Goal: Obtain resource: Download file/media

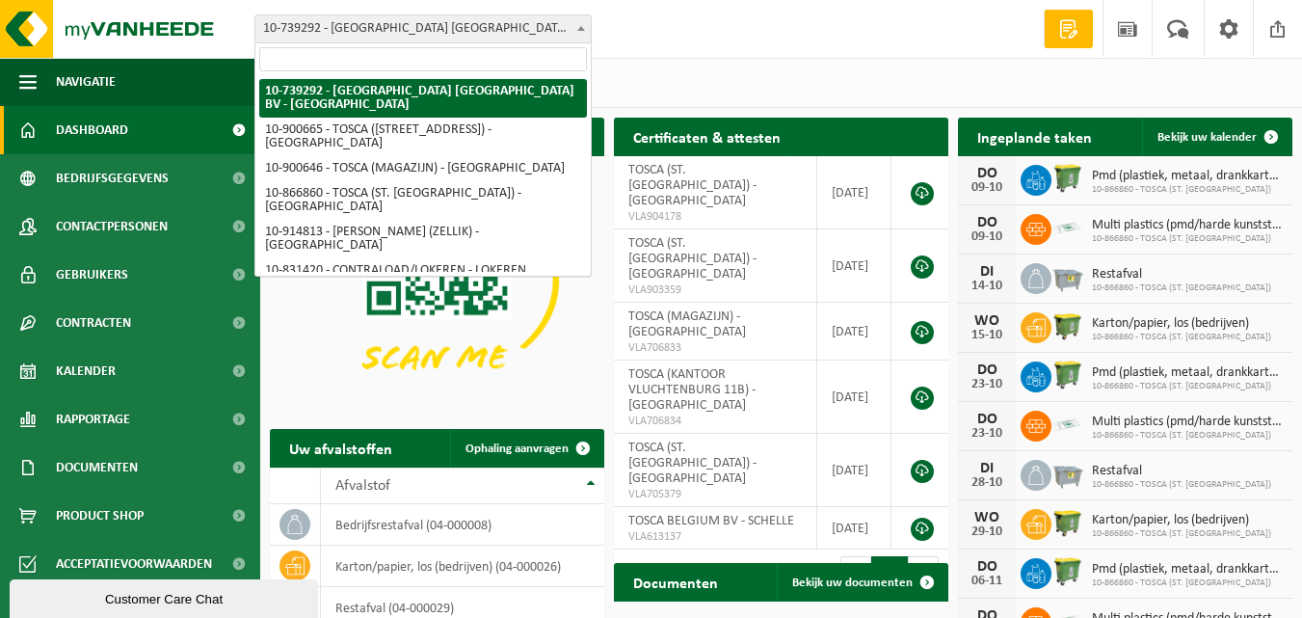
click at [494, 27] on span "10-739292 - [GEOGRAPHIC_DATA] [GEOGRAPHIC_DATA] BV - [GEOGRAPHIC_DATA]" at bounding box center [422, 28] width 335 height 27
paste input "10-739292"
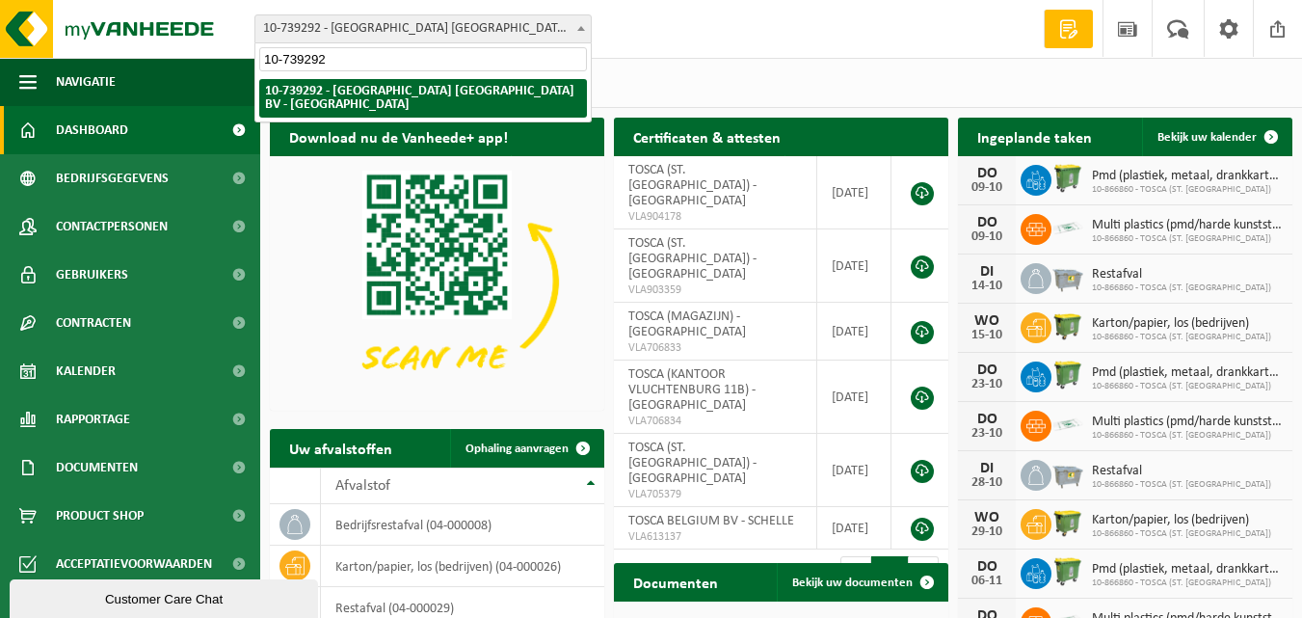
type input "10-739292"
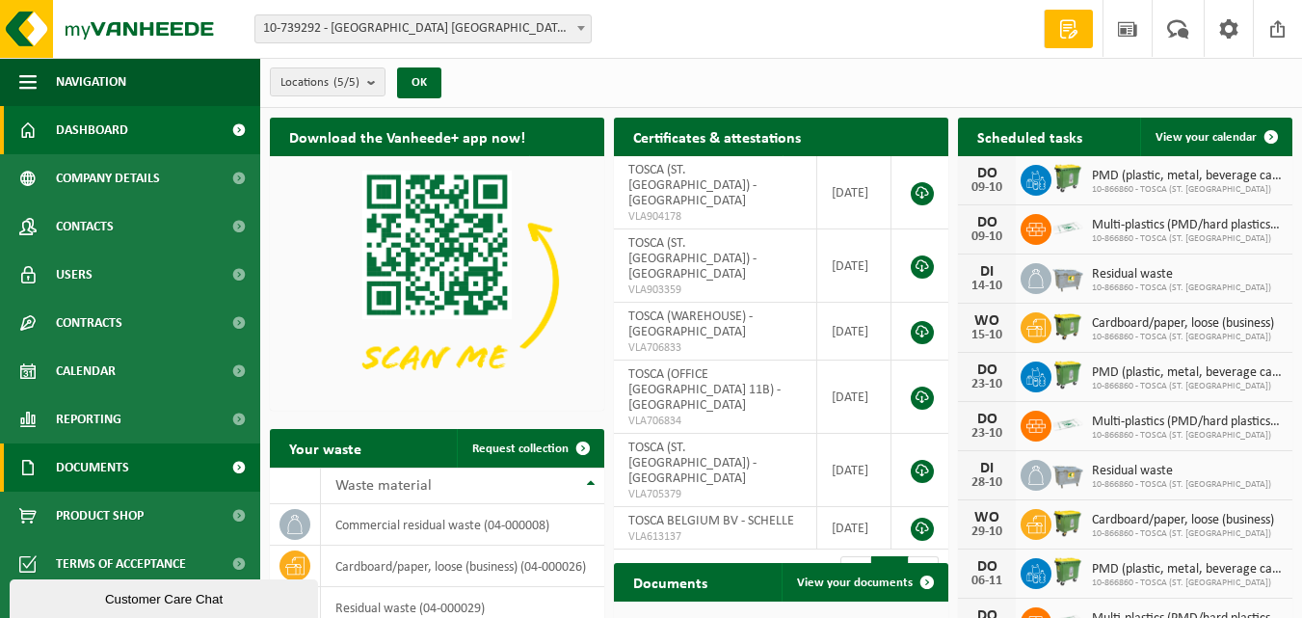
click at [96, 468] on font "Documents" at bounding box center [92, 468] width 73 height 14
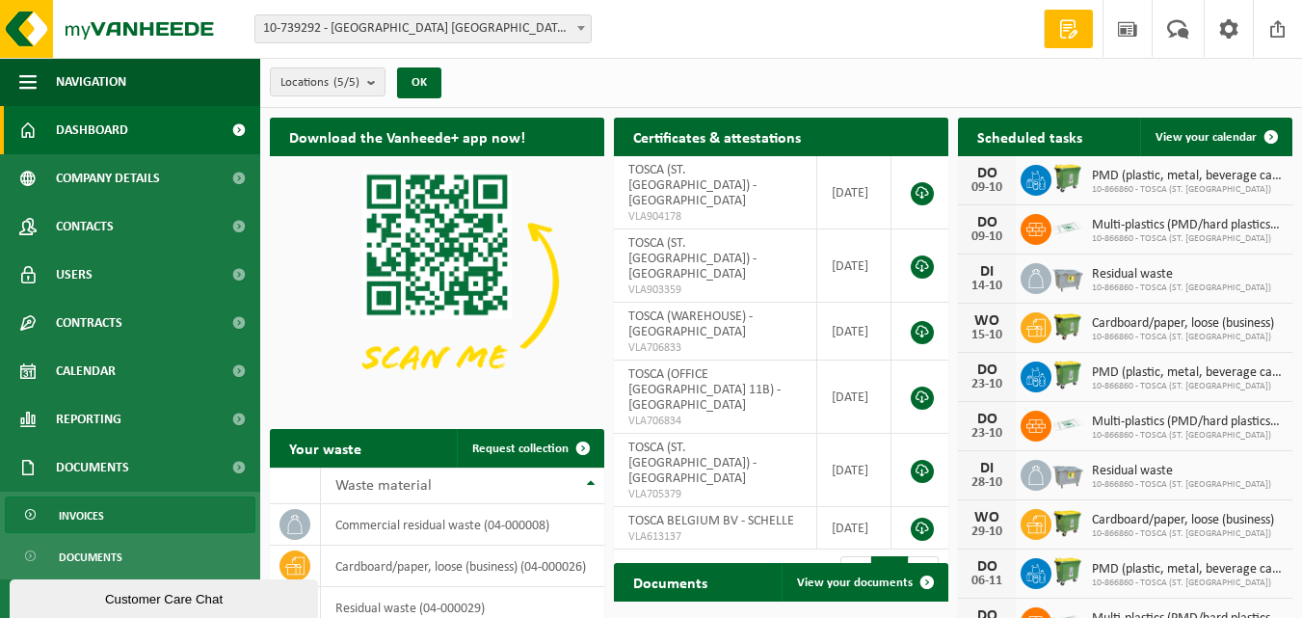
click at [86, 529] on span "Invoices" at bounding box center [81, 515] width 45 height 37
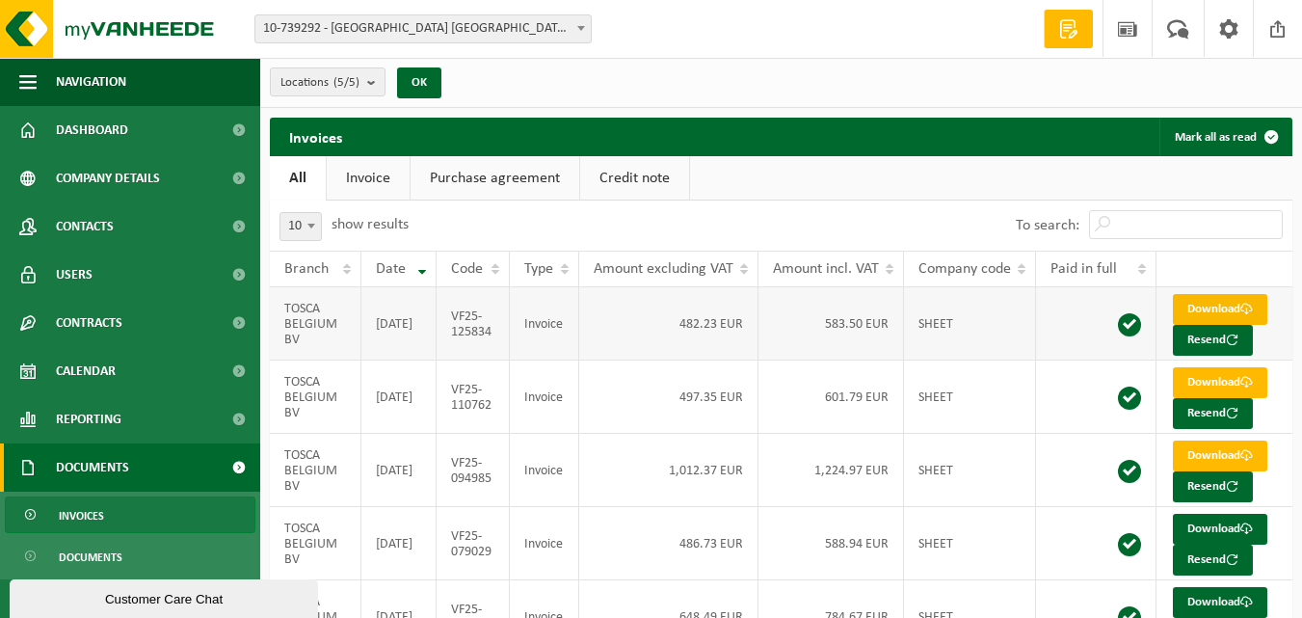
click at [1214, 311] on font "Download" at bounding box center [1214, 309] width 53 height 13
click at [695, 39] on div "Branch: 10-739292 - [GEOGRAPHIC_DATA] [GEOGRAPHIC_DATA] BV - SCHELLE 10-900665 …" at bounding box center [651, 29] width 1302 height 59
click at [1270, 31] on span at bounding box center [1278, 28] width 29 height 57
